Goal: Task Accomplishment & Management: Complete application form

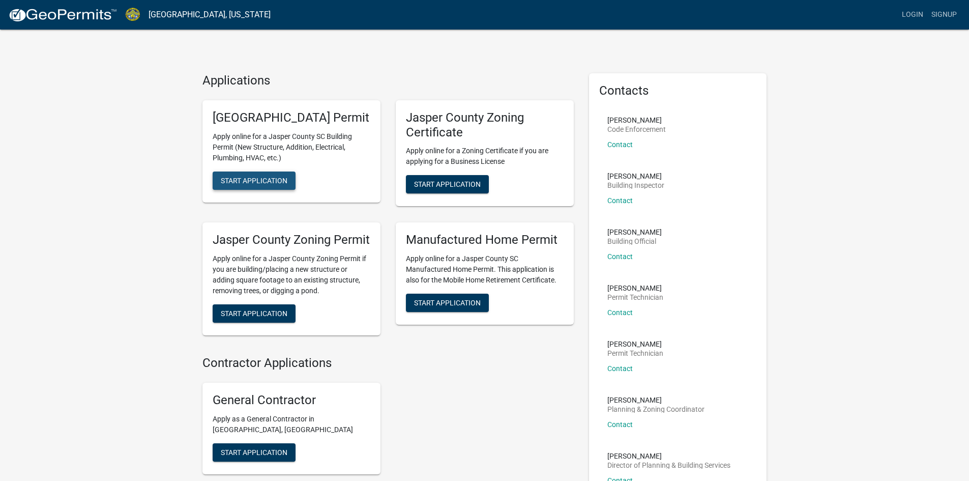
click at [246, 184] on span "Start Application" at bounding box center [254, 180] width 67 height 8
click at [263, 184] on span "Start Application" at bounding box center [254, 180] width 67 height 8
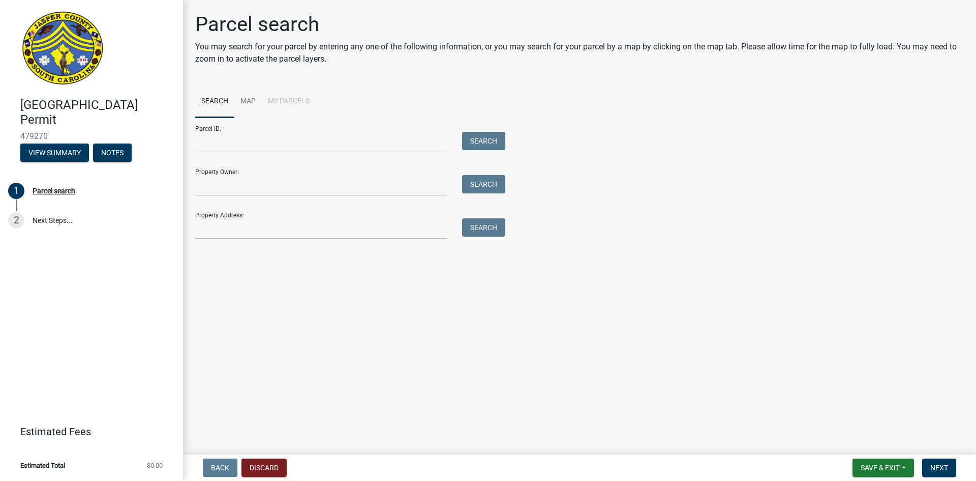
click at [232, 125] on div "Parcel ID: Search" at bounding box center [347, 134] width 305 height 35
click at [215, 174] on div "Property Owner: Search" at bounding box center [347, 178] width 305 height 35
click at [218, 230] on input "Property Address:" at bounding box center [321, 228] width 252 height 21
click at [485, 228] on button "Search" at bounding box center [483, 227] width 43 height 18
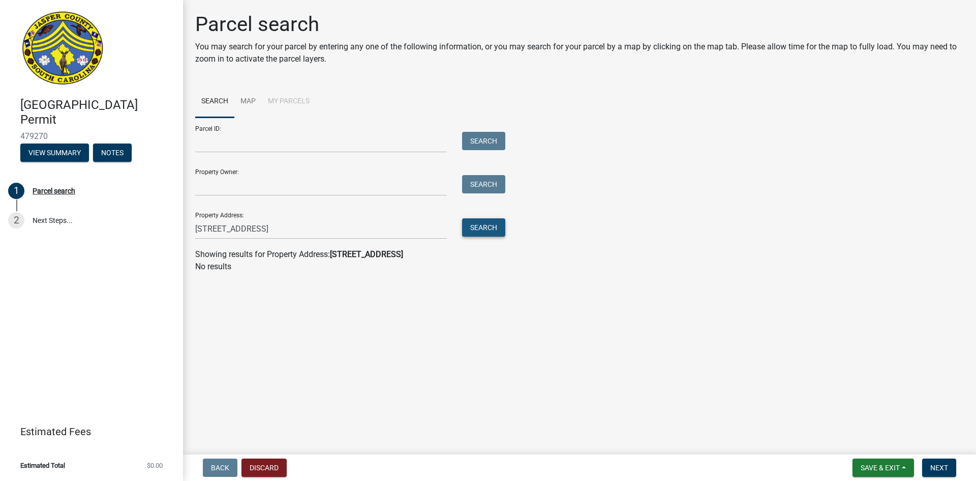
click at [481, 228] on button "Search" at bounding box center [483, 227] width 43 height 18
click at [236, 229] on input "2935 North Okatie Hwy Ridgeland, SC 29912" at bounding box center [321, 228] width 252 height 21
type input "2935 N Okatie Hwy Ridgeland, SC 29912"
click at [497, 227] on button "Search" at bounding box center [483, 227] width 43 height 18
drag, startPoint x: 354, startPoint y: 226, endPoint x: 33, endPoint y: 225, distance: 321.4
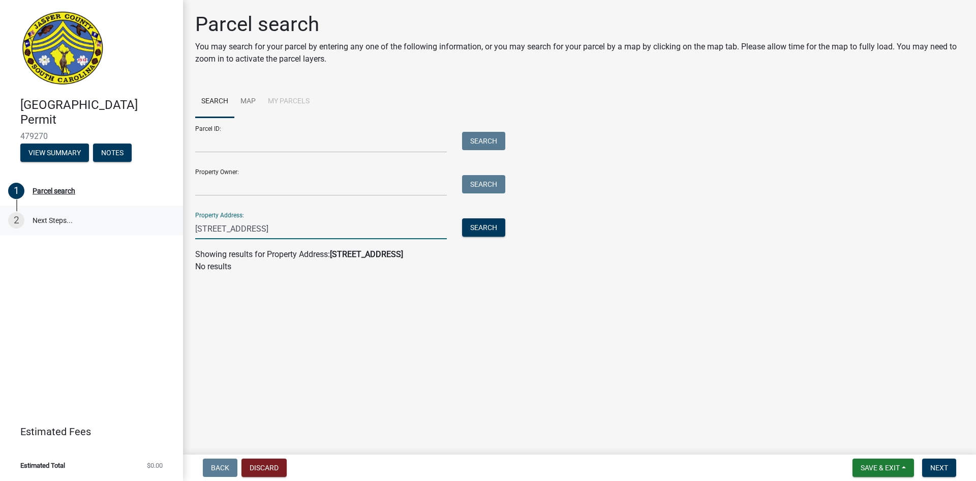
click at [34, 226] on div "Jasper County Building Permit 479270 View Summary Notes 1 Parcel search 2 Next …" at bounding box center [488, 240] width 976 height 481
click at [212, 178] on input "Property Owner:" at bounding box center [321, 185] width 252 height 21
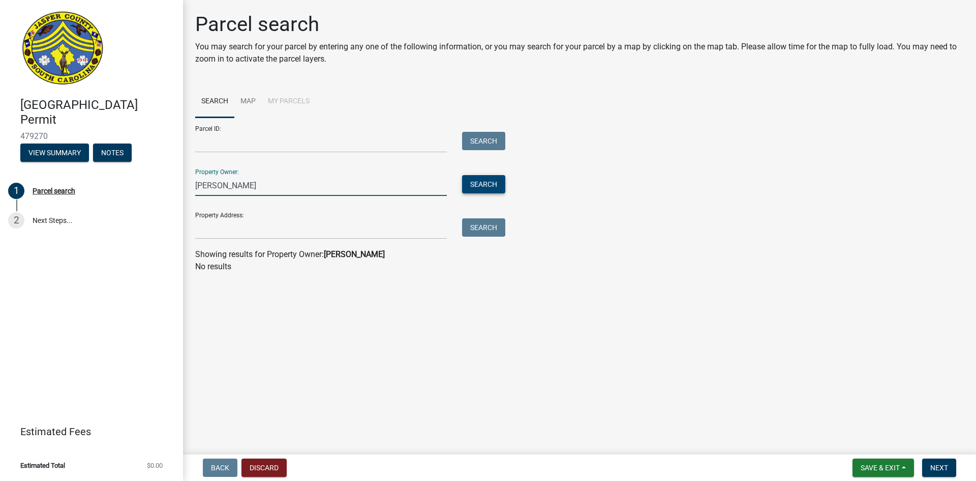
type input "krunal patel"
click at [479, 183] on button "Search" at bounding box center [483, 184] width 43 height 18
click at [241, 96] on link "Map" at bounding box center [247, 101] width 27 height 33
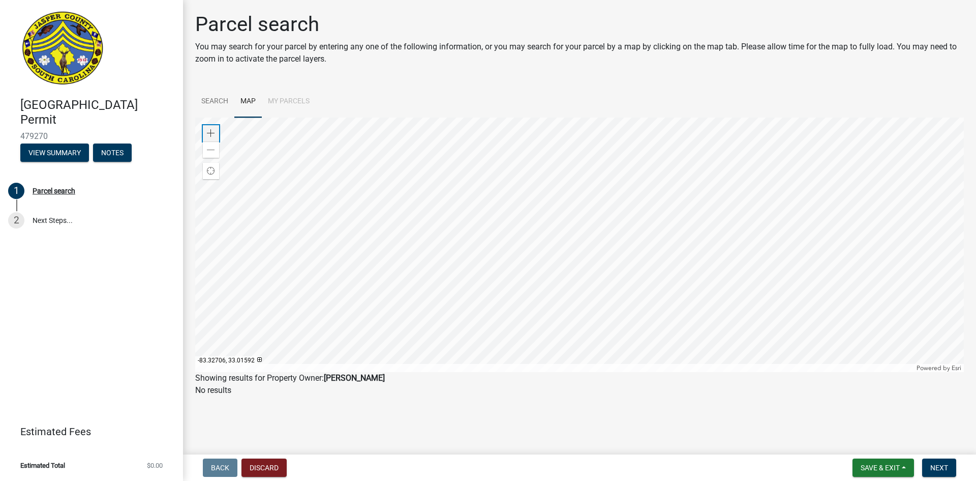
click at [212, 135] on span at bounding box center [211, 133] width 8 height 8
click at [210, 131] on span at bounding box center [211, 133] width 8 height 8
click at [207, 129] on div "Zoom in" at bounding box center [211, 133] width 16 height 16
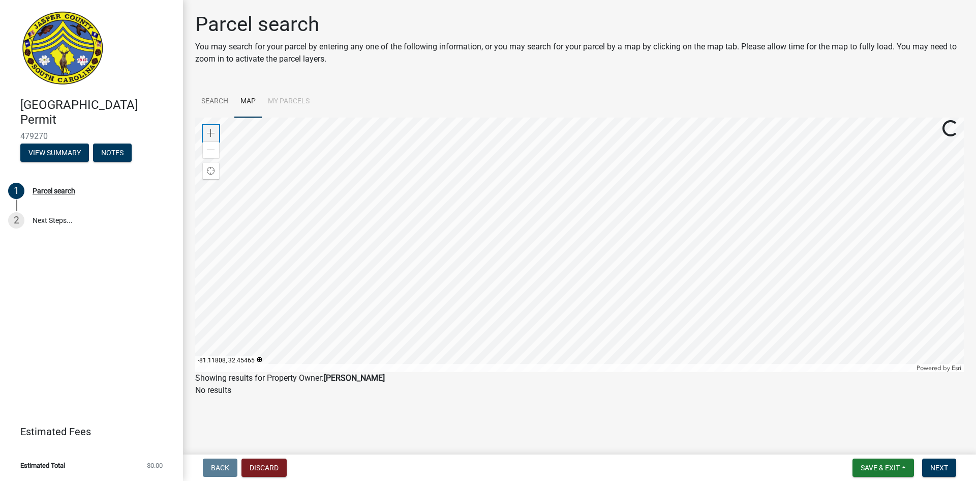
click at [207, 129] on div "Zoom in" at bounding box center [211, 133] width 16 height 16
click at [376, 380] on div "Showing results for Property Owner: krunal patel" at bounding box center [579, 378] width 769 height 12
click at [366, 377] on strong "krunal patel" at bounding box center [354, 378] width 61 height 10
click at [445, 173] on div at bounding box center [579, 244] width 769 height 254
click at [52, 192] on div "Parcel search" at bounding box center [54, 190] width 43 height 7
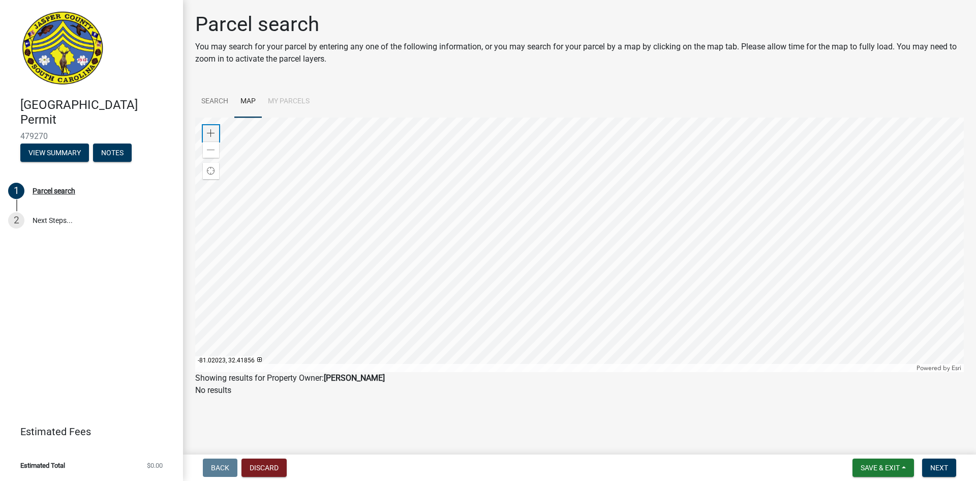
click at [210, 128] on div "Zoom in" at bounding box center [211, 133] width 16 height 16
click at [657, 344] on div at bounding box center [579, 244] width 769 height 254
click at [439, 324] on div at bounding box center [579, 244] width 769 height 254
click at [219, 95] on link "Search" at bounding box center [214, 101] width 39 height 33
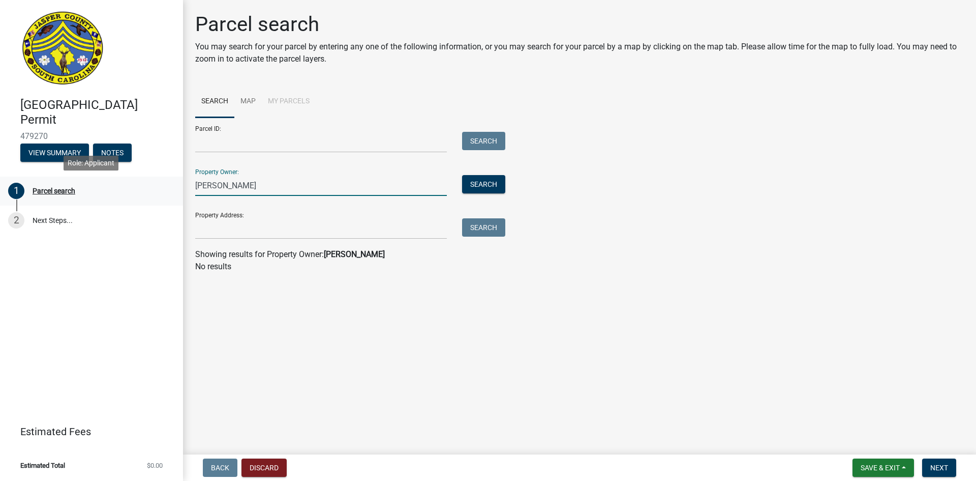
drag, startPoint x: 258, startPoint y: 182, endPoint x: 94, endPoint y: 185, distance: 163.8
click at [96, 185] on div "Jasper County Building Permit 479270 View Summary Notes 1 Parcel search 2 Next …" at bounding box center [488, 240] width 976 height 481
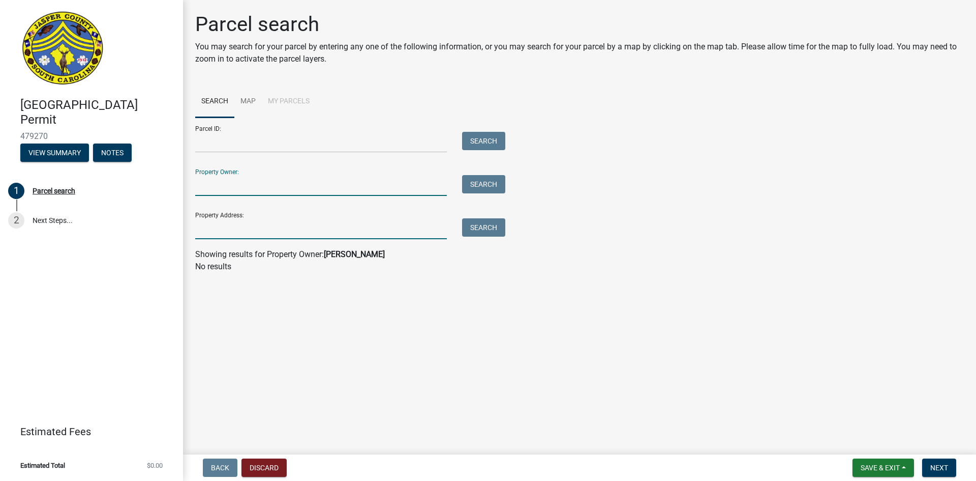
click at [261, 225] on input "Property Address:" at bounding box center [321, 228] width 252 height 21
type input "2935 North Okatie Hwy Ridgeland, SC 29912"
click at [477, 223] on button "Search" at bounding box center [483, 227] width 43 height 18
click at [221, 180] on input "Property Owner:" at bounding box center [321, 185] width 252 height 21
drag, startPoint x: 366, startPoint y: 230, endPoint x: 0, endPoint y: 248, distance: 366.0
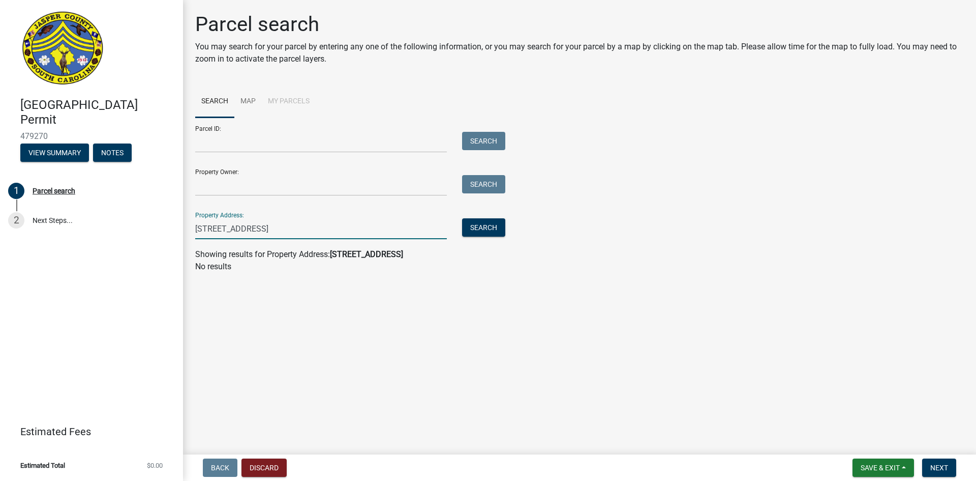
click at [0, 248] on div "Jasper County Building Permit 479270 View Summary Notes 1 Parcel search 2 Next …" at bounding box center [488, 240] width 976 height 481
paste input "2935 N OKATIE HWY"
type input "2935 N OKATIE HWY"
click at [492, 228] on button "Search" at bounding box center [483, 227] width 43 height 18
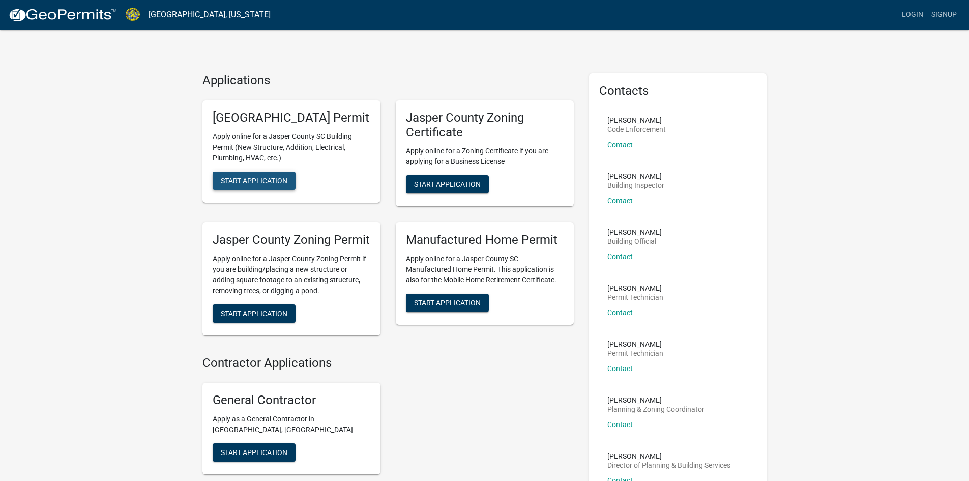
click at [249, 184] on span "Start Application" at bounding box center [254, 180] width 67 height 8
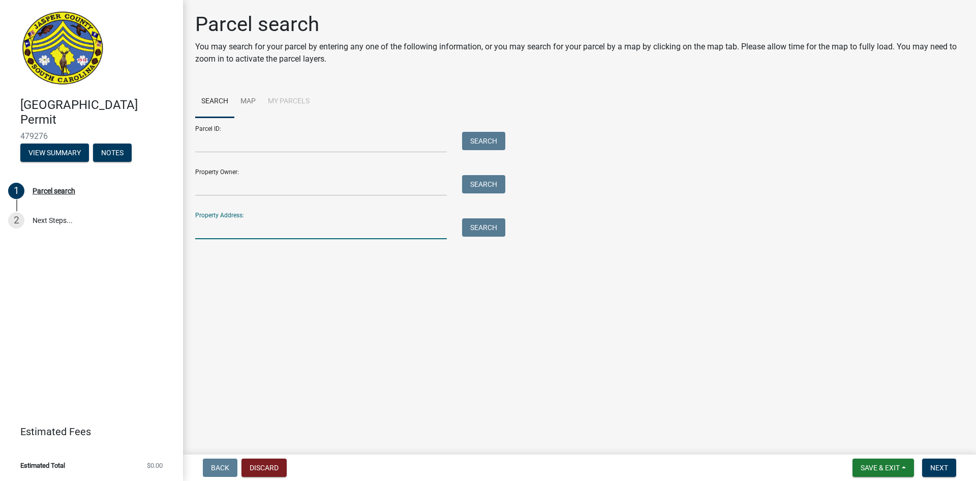
click at [230, 230] on input "Property Address:" at bounding box center [321, 228] width 252 height 21
paste input "2935 N OKATIE HWY"
type input "2935 N OKATIE HWY"
click at [482, 228] on button "Search" at bounding box center [483, 227] width 43 height 18
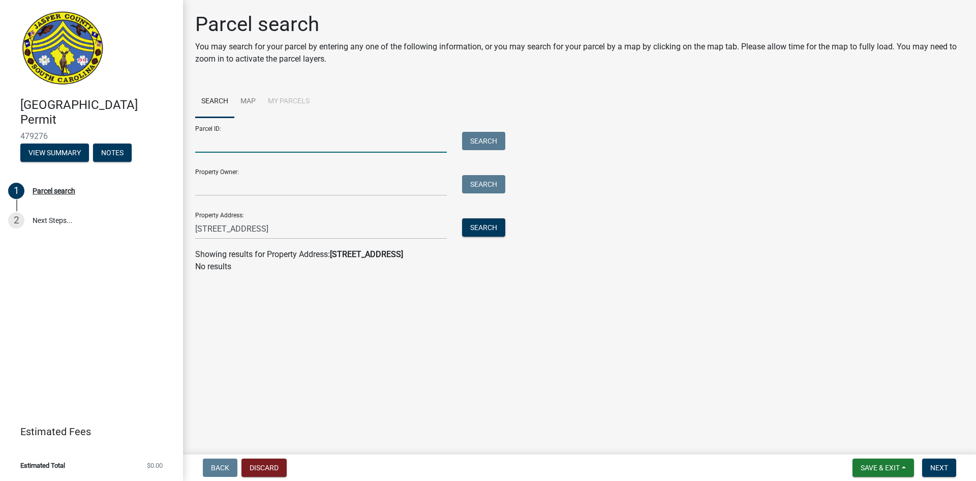
click at [213, 136] on input "Parcel ID:" at bounding box center [321, 142] width 252 height 21
drag, startPoint x: 281, startPoint y: 227, endPoint x: 0, endPoint y: 230, distance: 281.2
click at [0, 229] on div "Jasper County Building Permit 479276 View Summary Notes 1 Parcel search 2 Next …" at bounding box center [488, 240] width 976 height 481
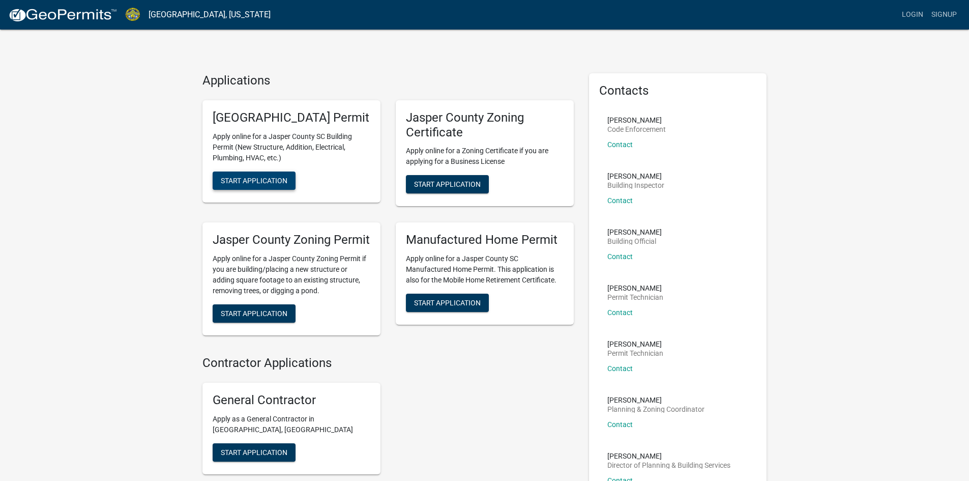
click at [264, 184] on span "Start Application" at bounding box center [254, 180] width 67 height 8
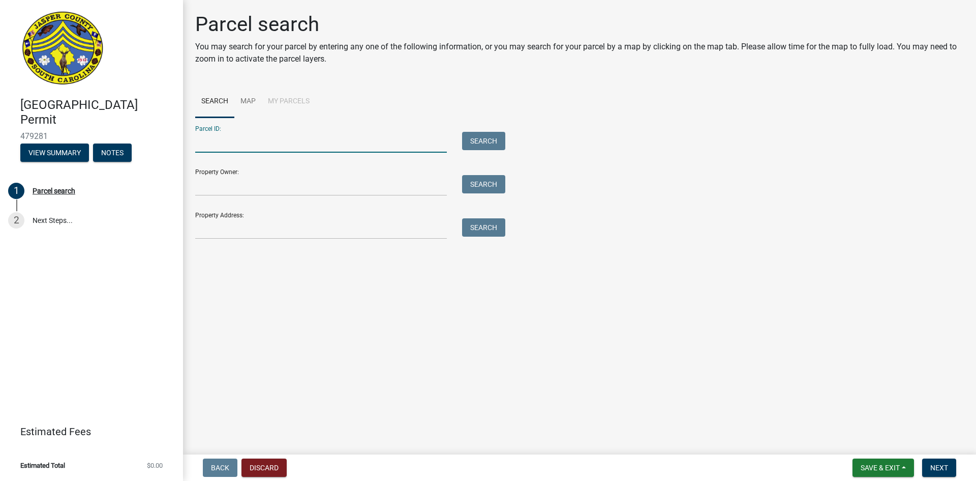
click at [213, 141] on input "Parcel ID:" at bounding box center [321, 142] width 252 height 21
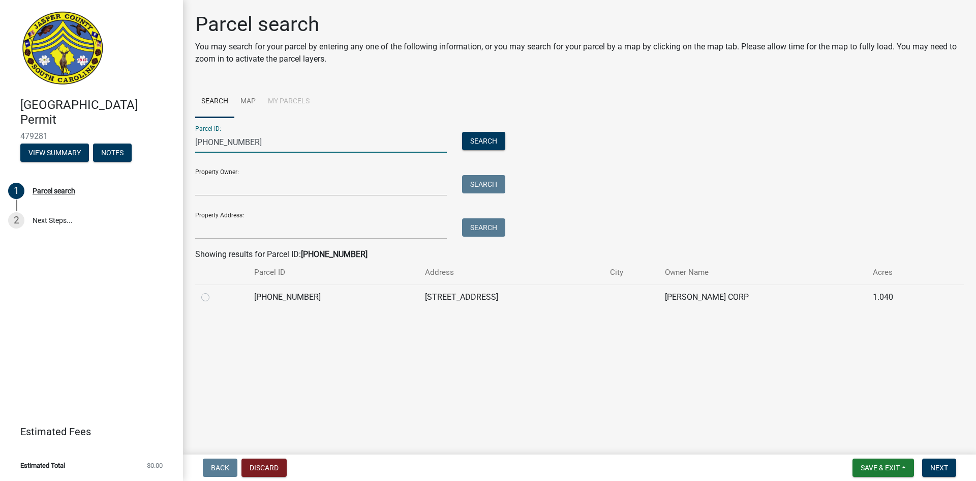
type input "[PHONE_NUMBER]"
click at [214, 291] on label at bounding box center [214, 291] width 0 height 0
click at [214, 293] on input "radio" at bounding box center [217, 294] width 7 height 7
radio input "true"
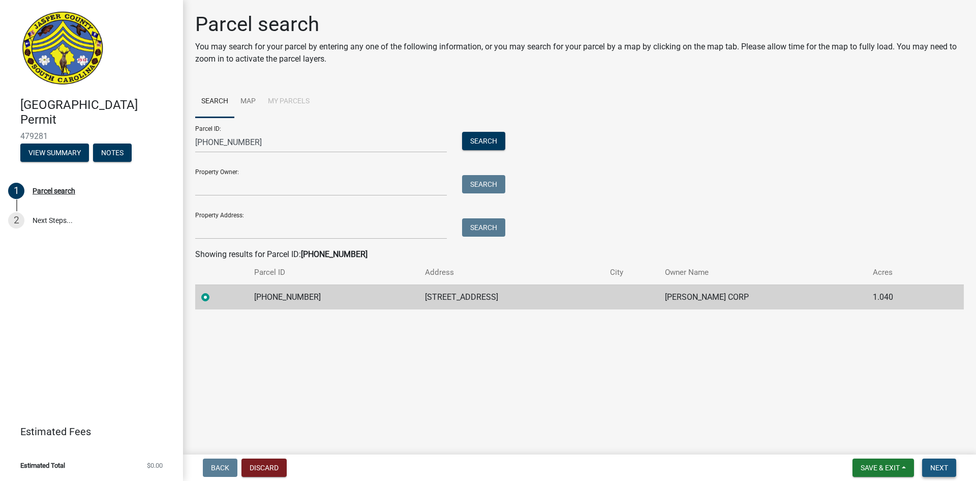
click at [943, 463] on span "Next" at bounding box center [940, 467] width 18 height 8
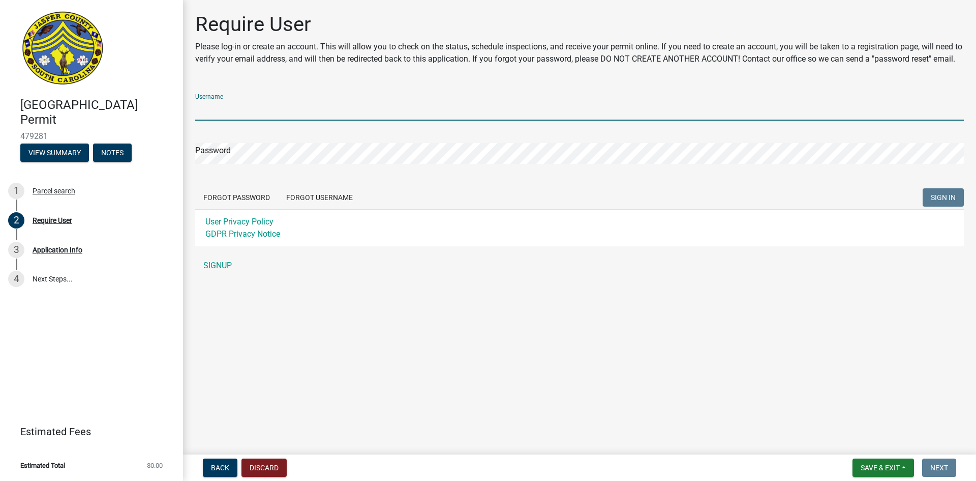
click at [226, 114] on input "Username" at bounding box center [579, 110] width 769 height 21
type input "[PERSON_NAME]@[PERSON_NAME]"
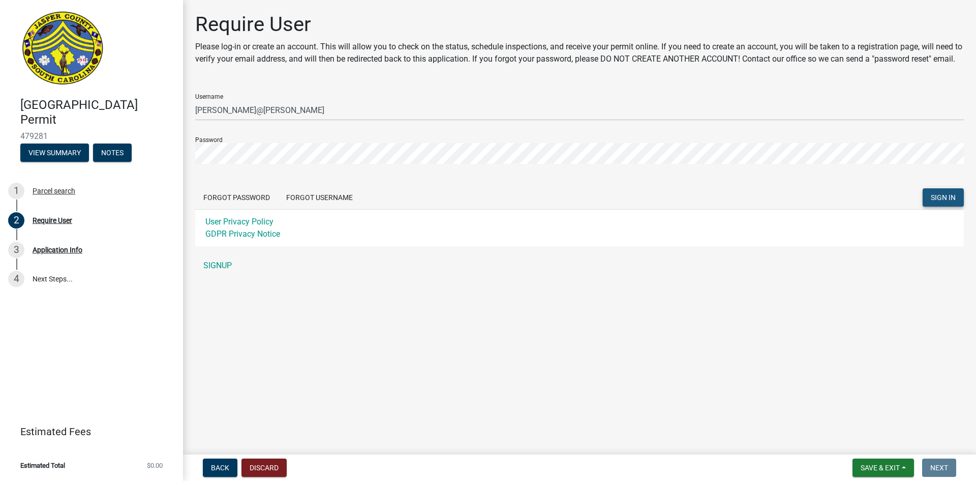
click at [932, 201] on button "SIGN IN" at bounding box center [943, 197] width 41 height 18
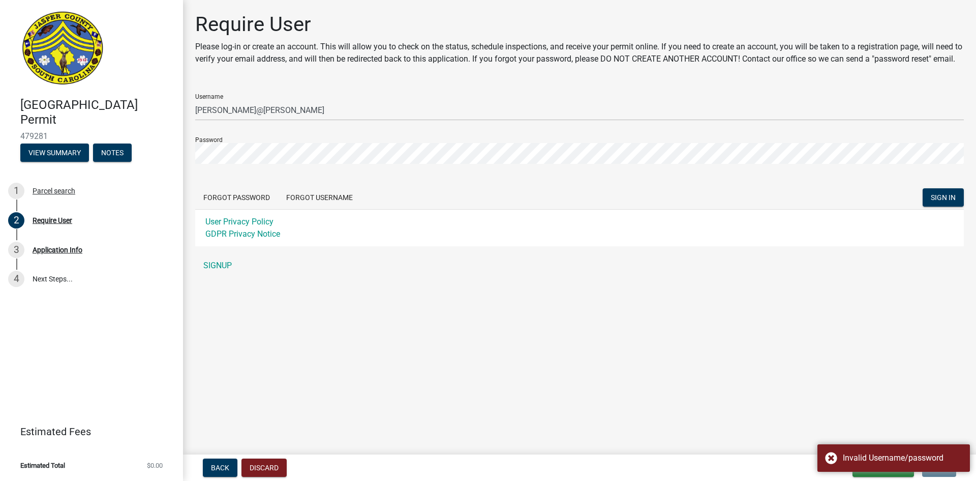
click at [602, 343] on main "Require User Please log-in or create an account. This will allow you to check o…" at bounding box center [579, 225] width 793 height 450
click at [217, 275] on link "SIGNUP" at bounding box center [579, 265] width 769 height 20
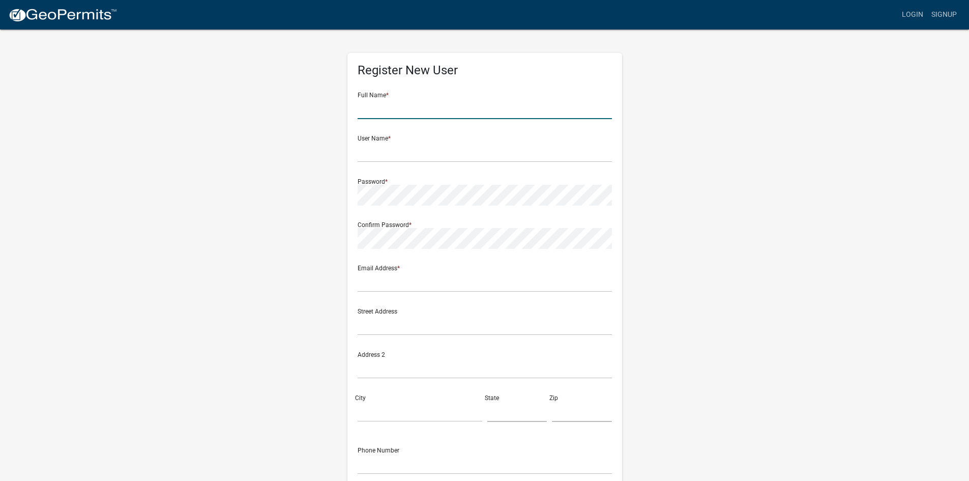
drag, startPoint x: 362, startPoint y: 109, endPoint x: 370, endPoint y: 113, distance: 9.6
click at [362, 109] on input "text" at bounding box center [484, 108] width 254 height 21
type input "[PERSON_NAME]"
type input "[STREET_ADDRESS][PERSON_NAME]"
type input "[GEOGRAPHIC_DATA]"
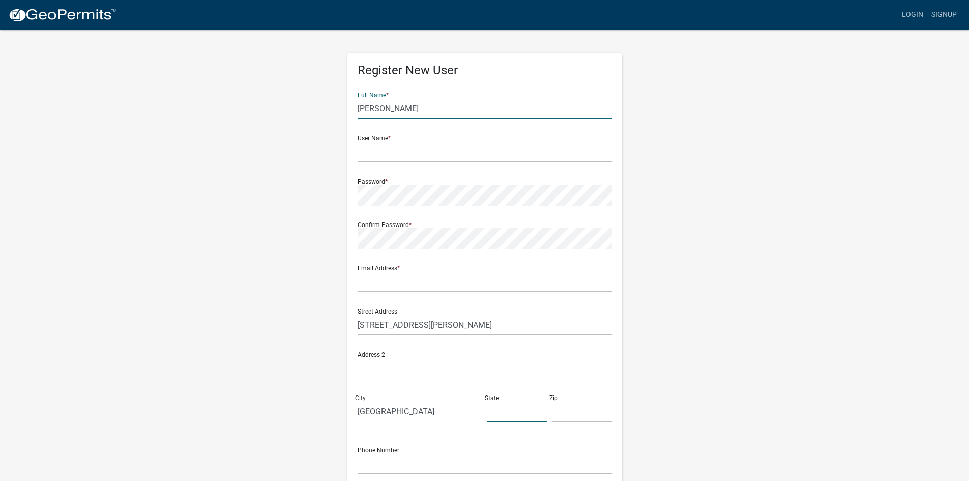
type input "GA"
type input "31324"
type input "9125022941"
drag, startPoint x: 364, startPoint y: 148, endPoint x: 444, endPoint y: 161, distance: 81.3
click at [364, 148] on input "text" at bounding box center [484, 151] width 254 height 21
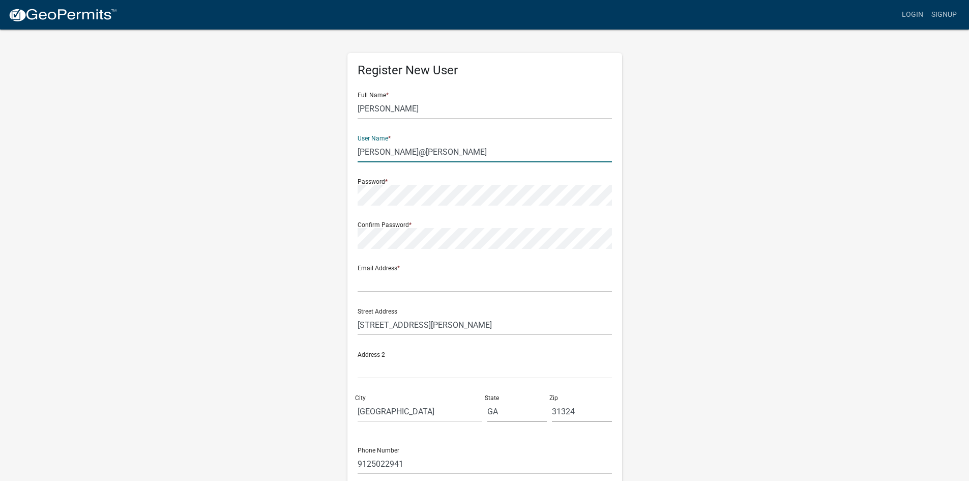
type input "[PERSON_NAME]@[PERSON_NAME]"
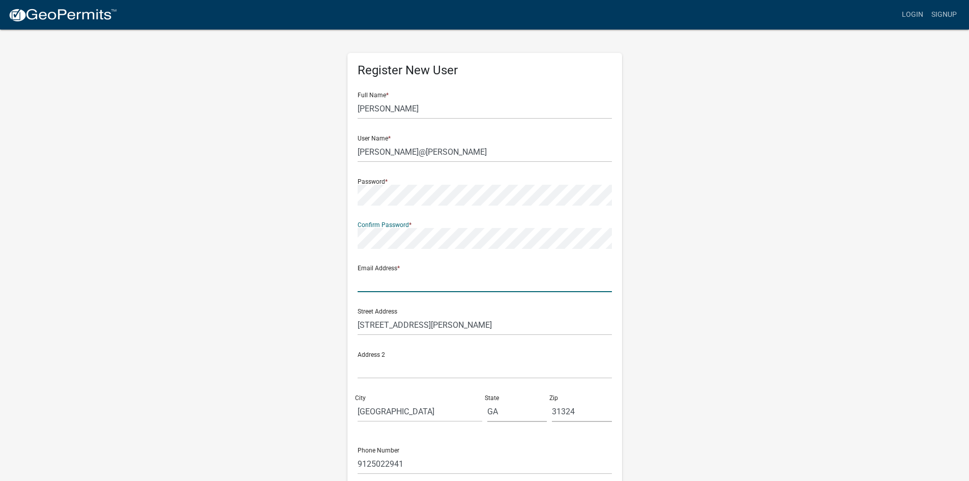
click at [390, 274] on input "text" at bounding box center [484, 281] width 254 height 21
type input "[PERSON_NAME][EMAIL_ADDRESS][DOMAIN_NAME]"
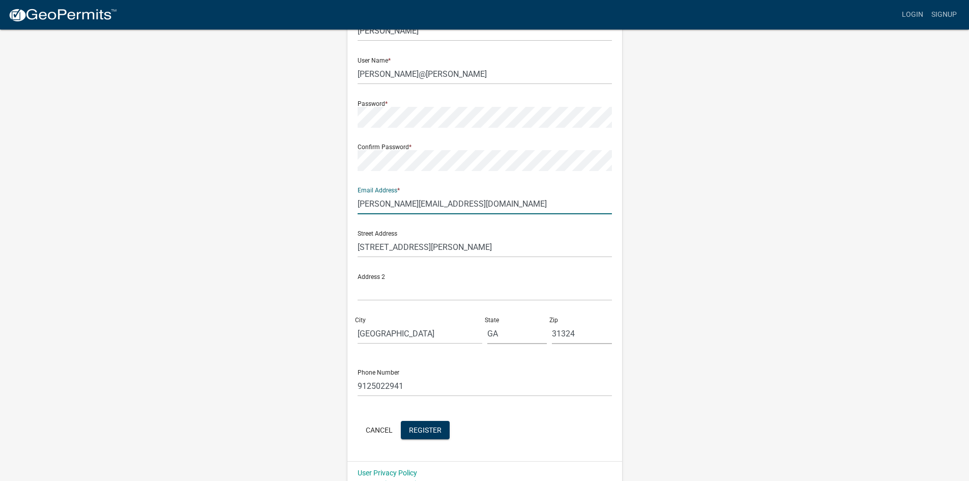
scroll to position [92, 0]
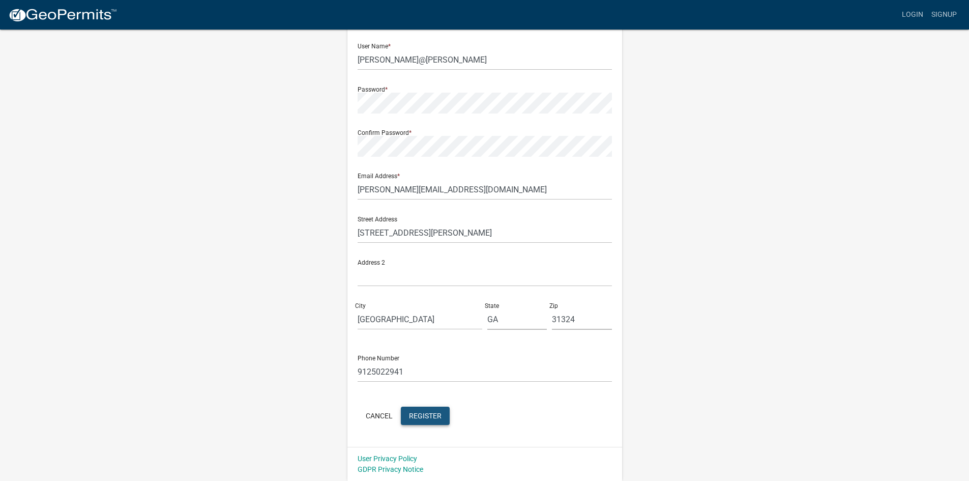
click at [422, 423] on button "Register" at bounding box center [425, 415] width 49 height 18
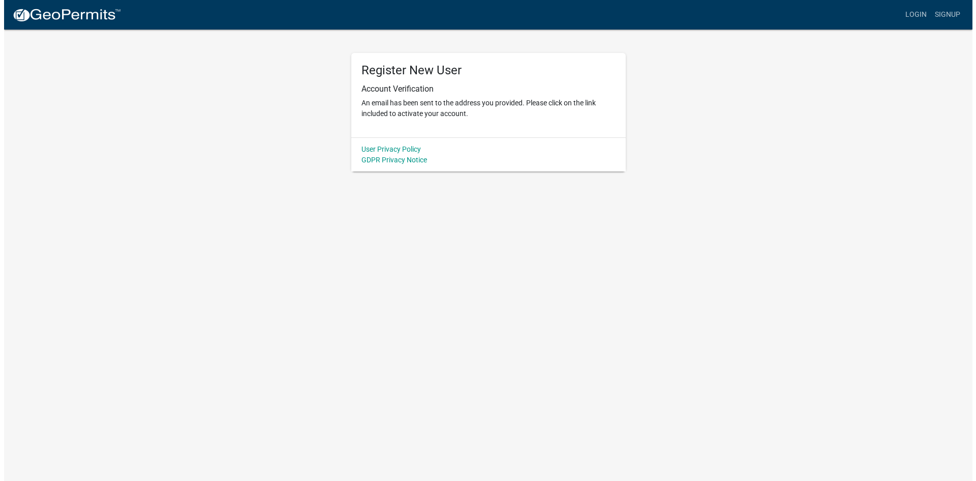
scroll to position [0, 0]
